Goal: Information Seeking & Learning: Check status

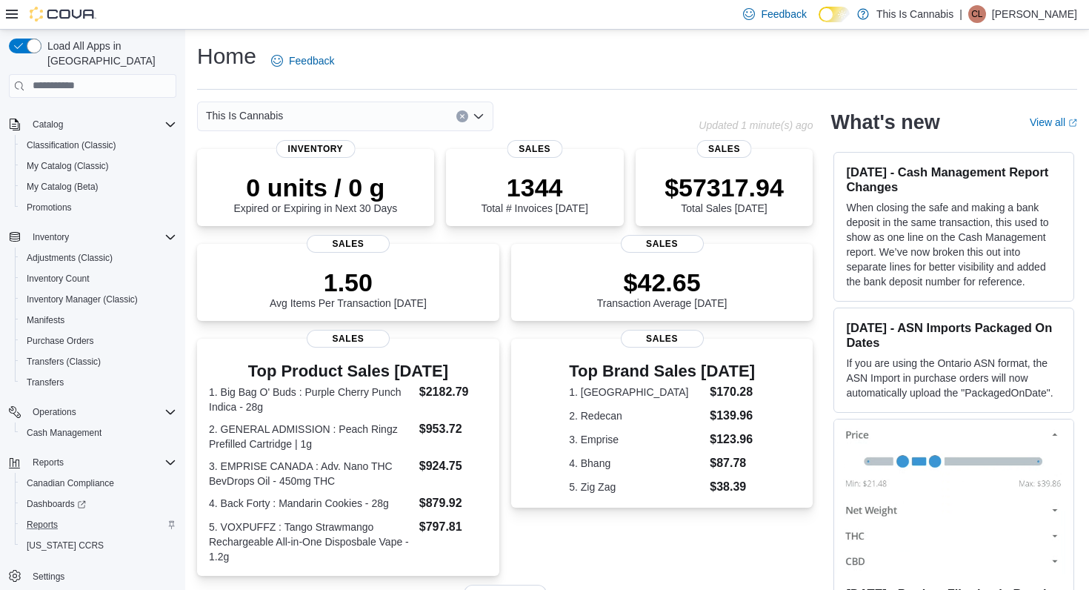
scroll to position [84, 0]
click at [64, 515] on div "Reports" at bounding box center [99, 524] width 156 height 18
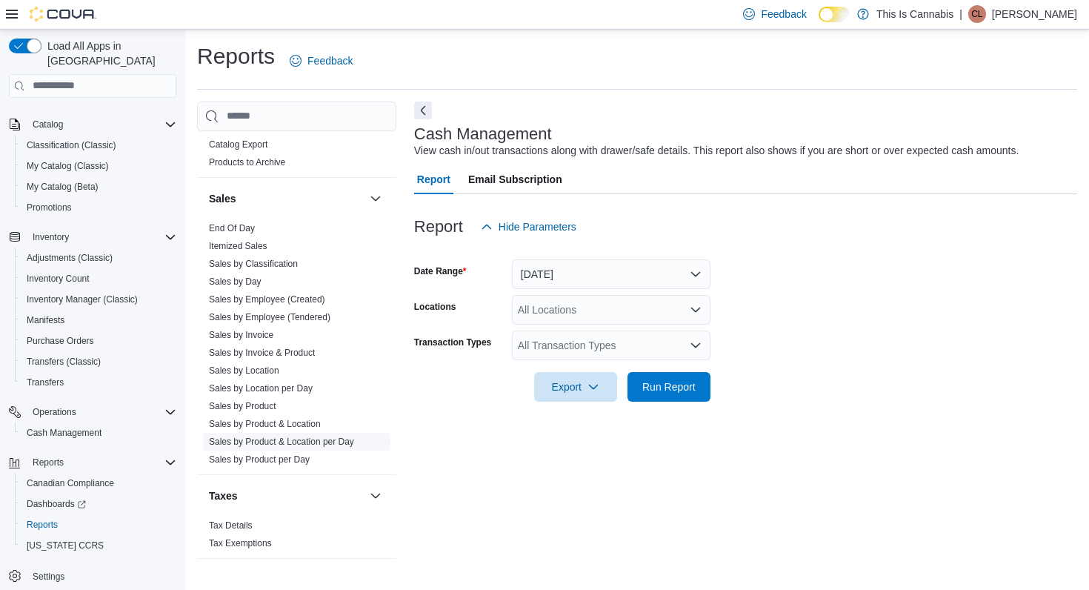
scroll to position [986, 0]
click at [258, 371] on link "Sales by Location" at bounding box center [244, 370] width 70 height 10
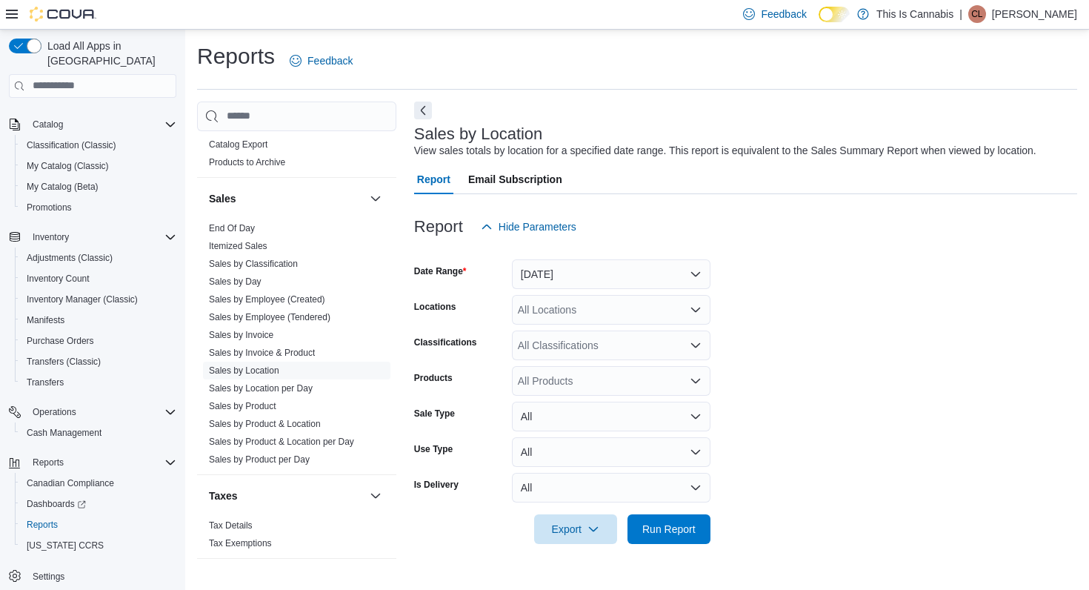
click at [595, 267] on button "Yesterday" at bounding box center [611, 274] width 198 height 30
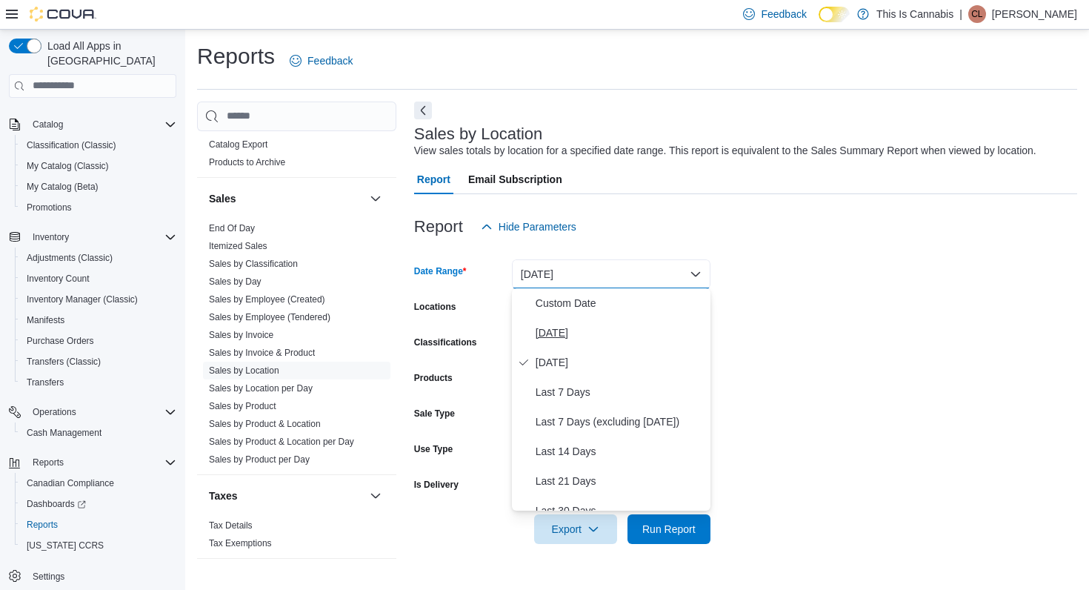
click at [566, 333] on span "Today" at bounding box center [619, 333] width 169 height 18
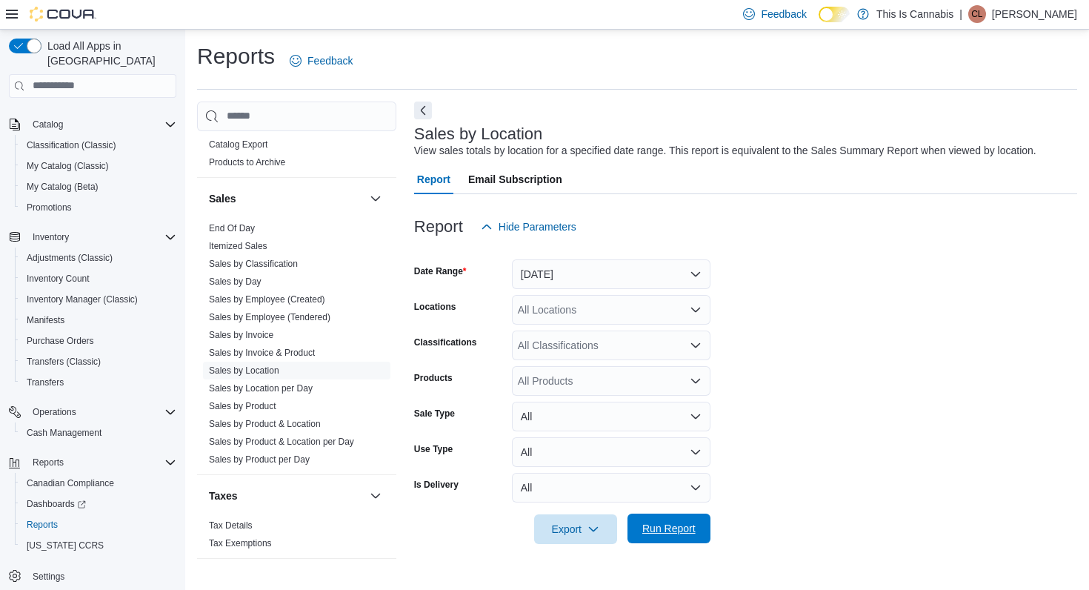
click at [651, 524] on span "Run Report" at bounding box center [668, 528] width 53 height 15
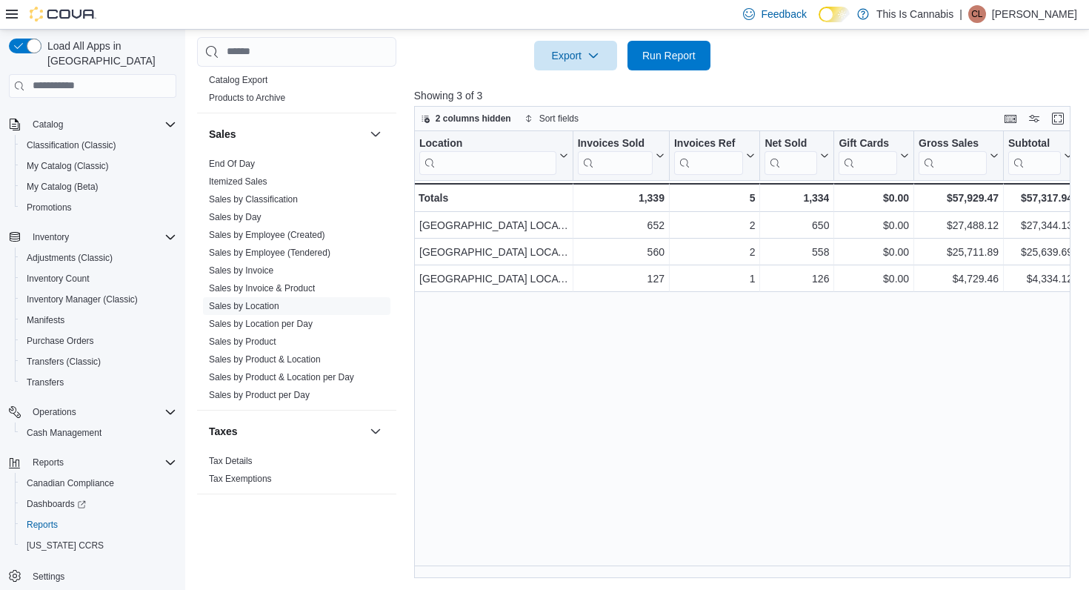
scroll to position [473, 0]
click at [718, 358] on div "Location Click to view column header actions Invoices Sold Click to view column…" at bounding box center [742, 355] width 656 height 447
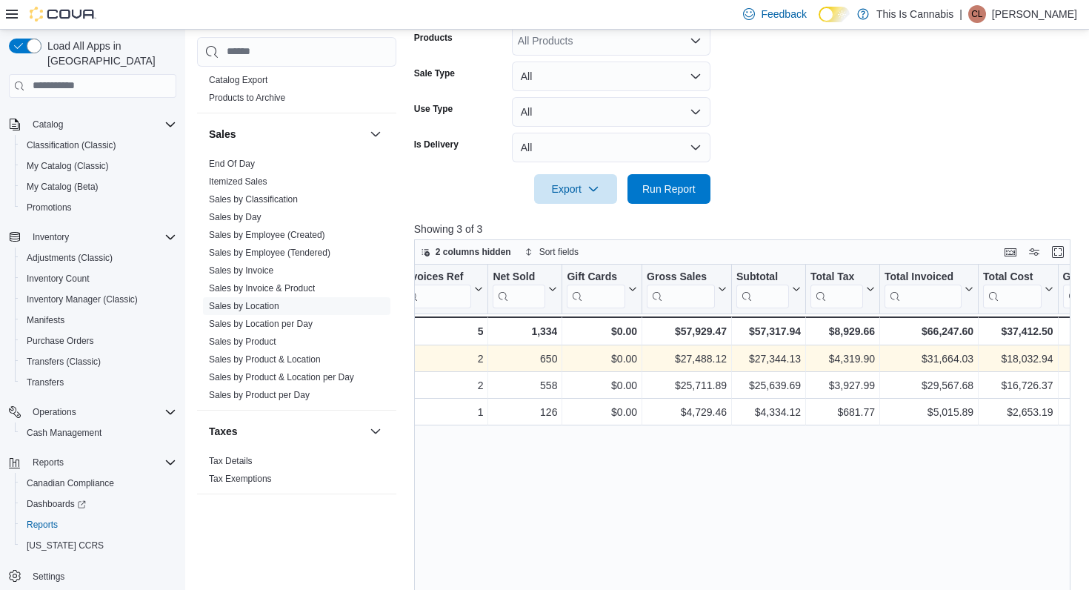
scroll to position [0, 275]
